Goal: Task Accomplishment & Management: Manage account settings

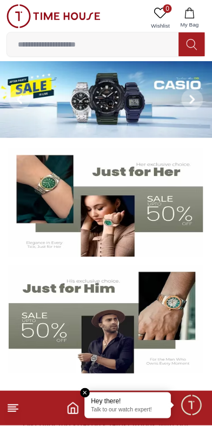
click at [135, 409] on p "Talk to our watch expert!" at bounding box center [129, 411] width 74 height 8
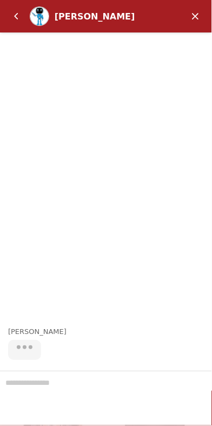
scroll to position [105, 0]
click at [198, 13] on em "Minimize" at bounding box center [196, 16] width 22 height 22
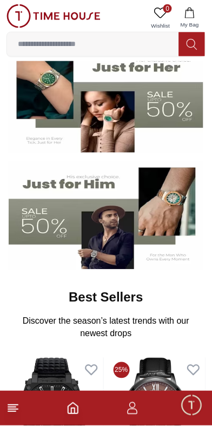
click at [131, 416] on icon "button" at bounding box center [132, 409] width 13 height 13
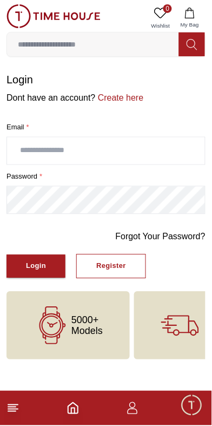
click at [11, 412] on line at bounding box center [12, 412] width 8 height 0
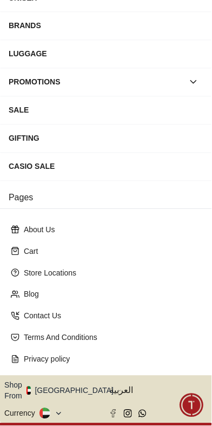
scroll to position [154, 0]
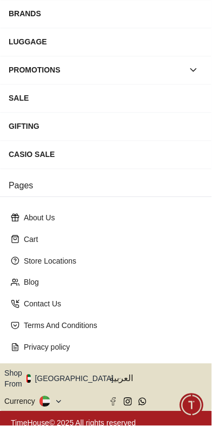
click at [118, 375] on icon "button" at bounding box center [120, 379] width 4 height 8
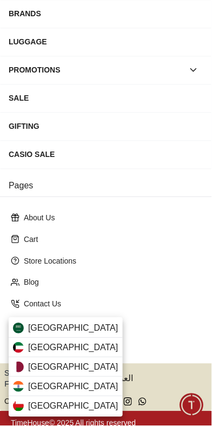
click at [66, 348] on div "[GEOGRAPHIC_DATA]" at bounding box center [66, 349] width 114 height 20
